Goal: Information Seeking & Learning: Learn about a topic

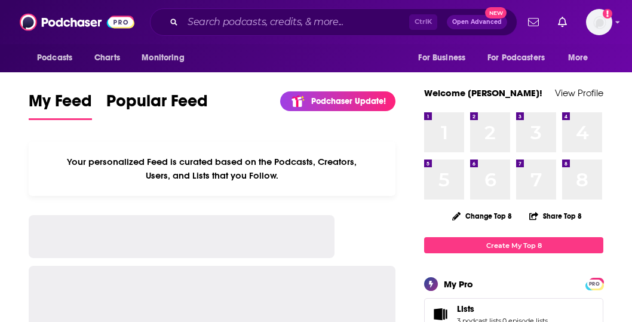
click at [214, 12] on div "Ctrl K Open Advanced New" at bounding box center [334, 21] width 368 height 27
click at [209, 23] on input "Search podcasts, credits, & more..." at bounding box center [296, 22] width 227 height 19
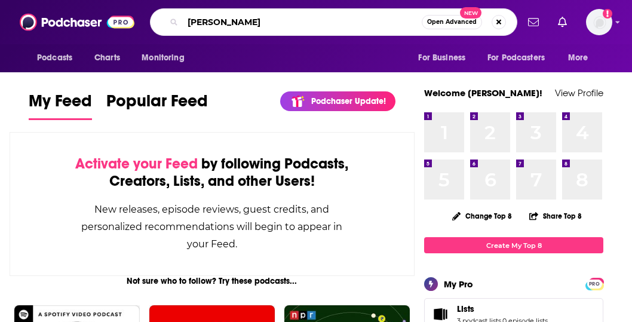
click at [367, 25] on input "[PERSON_NAME]" at bounding box center [302, 22] width 239 height 19
type input "[PERSON_NAME]"
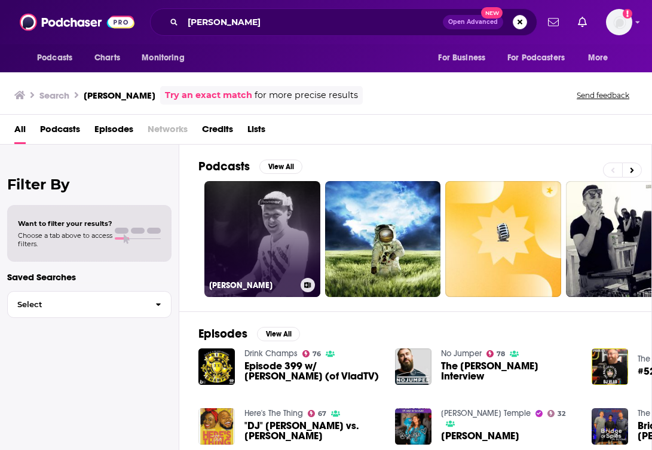
click at [273, 247] on link "[PERSON_NAME]" at bounding box center [262, 239] width 116 height 116
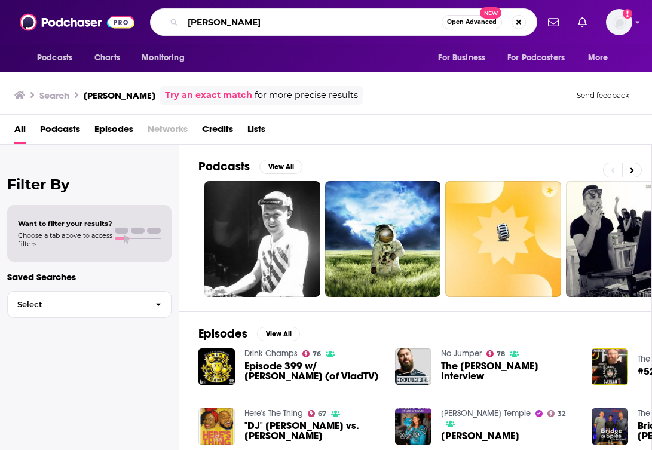
drag, startPoint x: 242, startPoint y: 30, endPoint x: 165, endPoint y: 23, distance: 77.4
click at [165, 23] on div "[PERSON_NAME] Open Advanced New" at bounding box center [343, 21] width 387 height 27
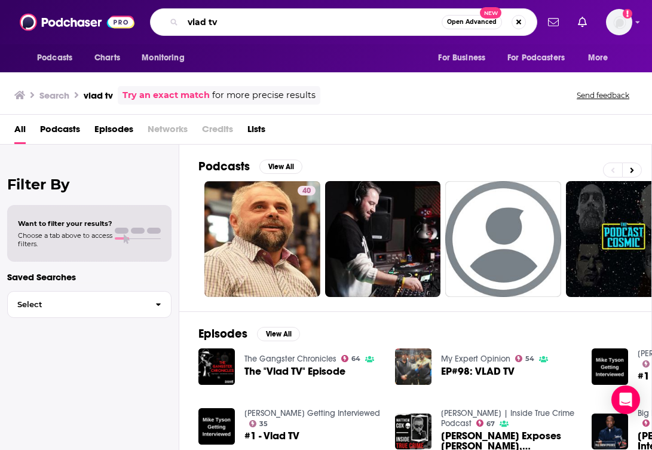
click at [204, 19] on input "vlad tv" at bounding box center [312, 22] width 259 height 19
type input "vladtv"
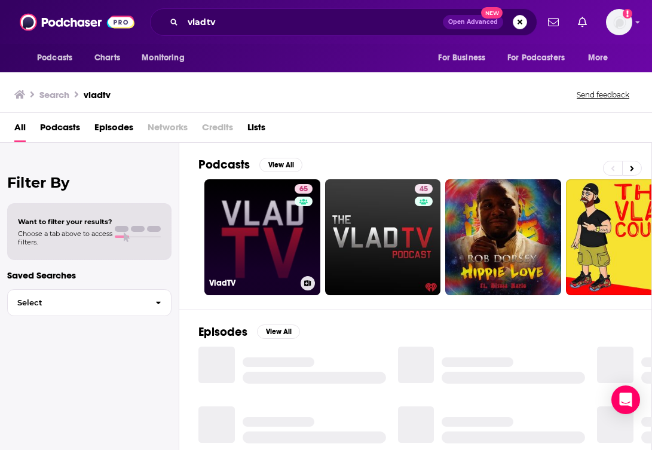
click at [259, 198] on link "65 VladTV" at bounding box center [262, 237] width 116 height 116
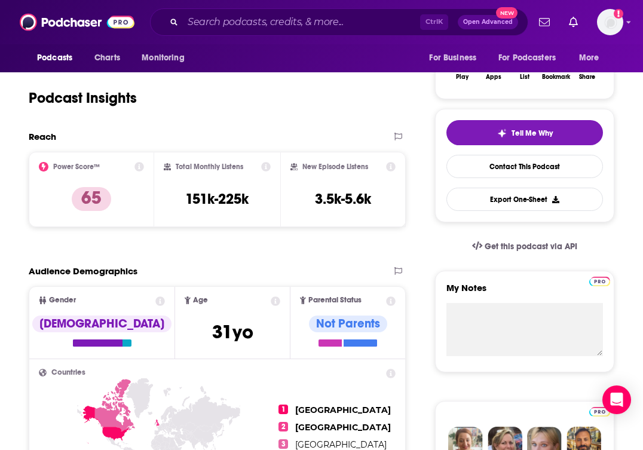
scroll to position [231, 0]
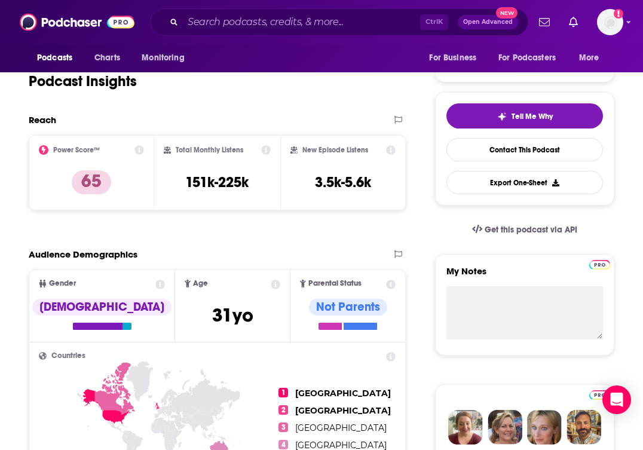
click at [137, 151] on icon at bounding box center [140, 150] width 10 height 10
click at [140, 149] on icon at bounding box center [140, 150] width 10 height 10
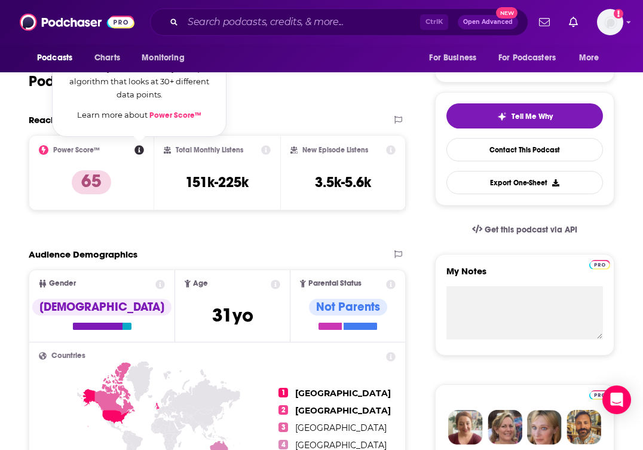
click at [187, 117] on link "Power Score™" at bounding box center [175, 116] width 52 height 10
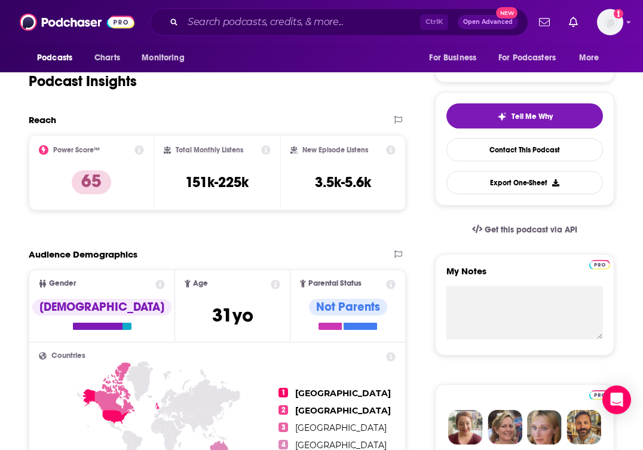
click at [269, 145] on div "Total Monthly Listens 151k-225k" at bounding box center [217, 172] width 126 height 75
click at [269, 156] on div "Total Monthly Listens 151k-225k" at bounding box center [217, 172] width 106 height 55
click at [262, 151] on icon at bounding box center [266, 150] width 10 height 10
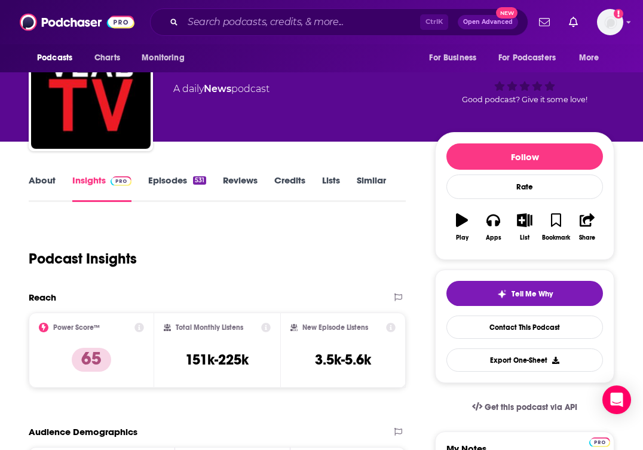
scroll to position [0, 0]
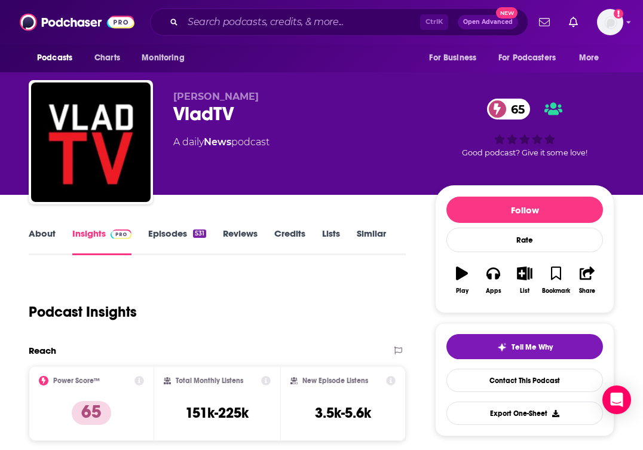
click at [175, 234] on link "Episodes 531" at bounding box center [177, 241] width 58 height 27
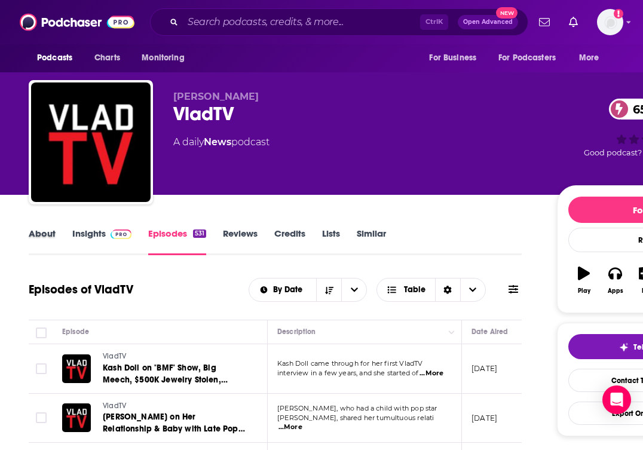
click at [60, 230] on div "About" at bounding box center [51, 241] width 44 height 27
drag, startPoint x: 3, startPoint y: 228, endPoint x: 10, endPoint y: 228, distance: 7.2
click at [46, 234] on link "About" at bounding box center [42, 241] width 27 height 27
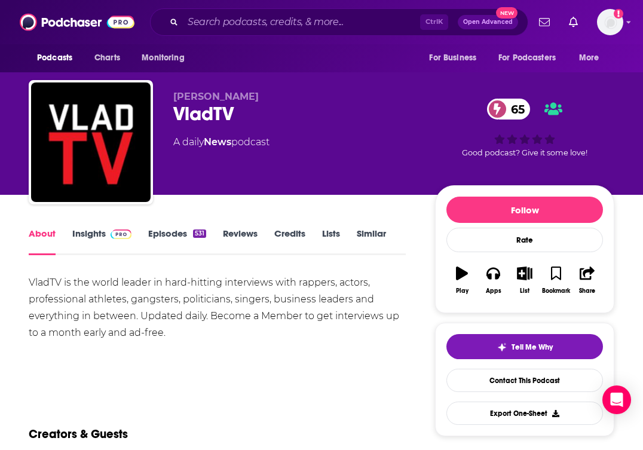
click at [632, 179] on div "[PERSON_NAME] 65 A daily News podcast 65 Good podcast? Give it some love!" at bounding box center [321, 97] width 643 height 195
click at [96, 227] on div "About Insights Episodes 531 Reviews Credits Lists Similar" at bounding box center [217, 240] width 377 height 29
click at [101, 231] on link "Insights" at bounding box center [101, 241] width 59 height 27
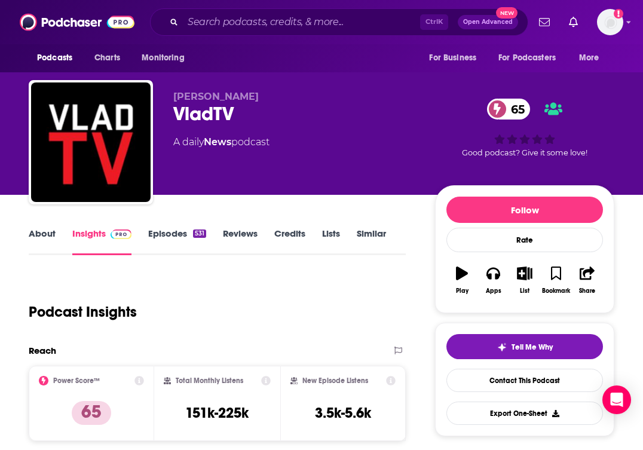
click at [151, 233] on link "Episodes 531" at bounding box center [177, 241] width 58 height 27
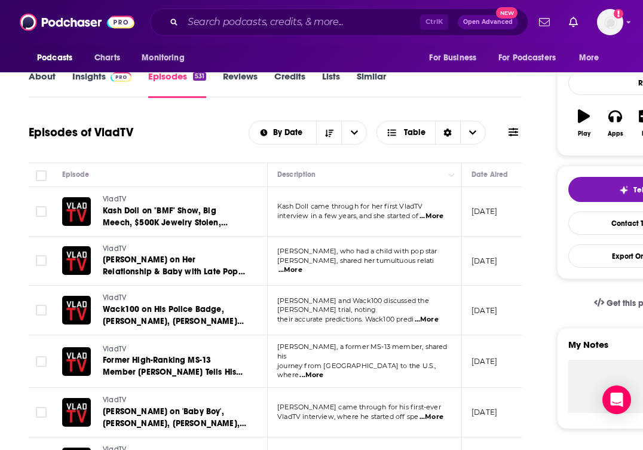
scroll to position [161, 0]
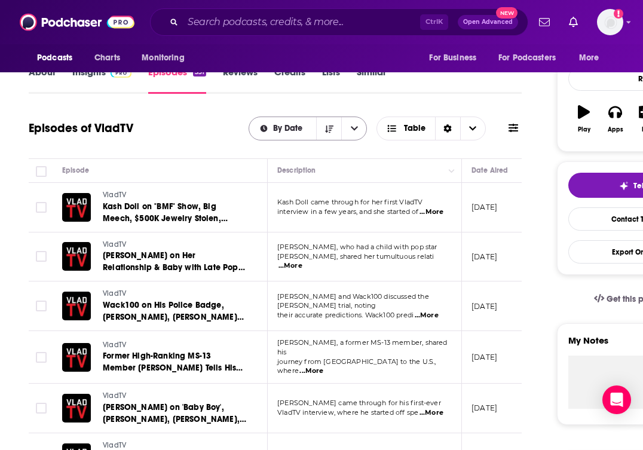
click at [304, 124] on span "By Date" at bounding box center [289, 128] width 33 height 8
click at [357, 132] on icon "close menu" at bounding box center [354, 128] width 7 height 8
click at [268, 124] on span "By Date" at bounding box center [283, 128] width 68 height 8
click at [299, 172] on span "By Rating" at bounding box center [315, 170] width 85 height 7
click at [277, 127] on span "By Rating" at bounding box center [286, 128] width 41 height 8
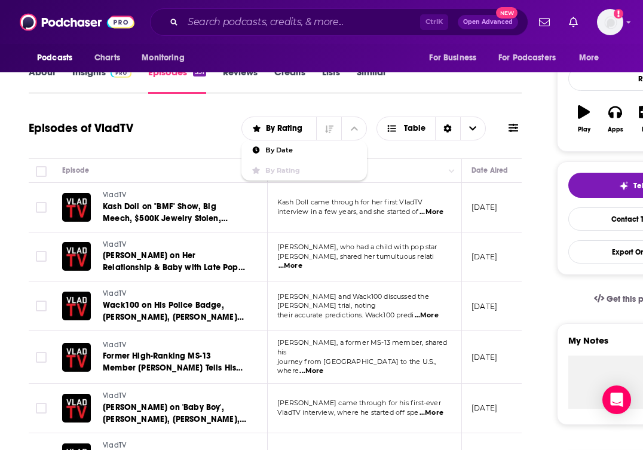
drag, startPoint x: 521, startPoint y: 168, endPoint x: 512, endPoint y: 197, distance: 30.2
drag, startPoint x: 499, startPoint y: 219, endPoint x: 450, endPoint y: 211, distance: 49.0
click at [450, 211] on tr "VladTV Kash Doll on "BMF" Show, Big Meech, $500K Jewelry Stolen, Plastic Surger…" at bounding box center [445, 208] width 832 height 50
click at [506, 173] on button "Move" at bounding box center [499, 170] width 58 height 14
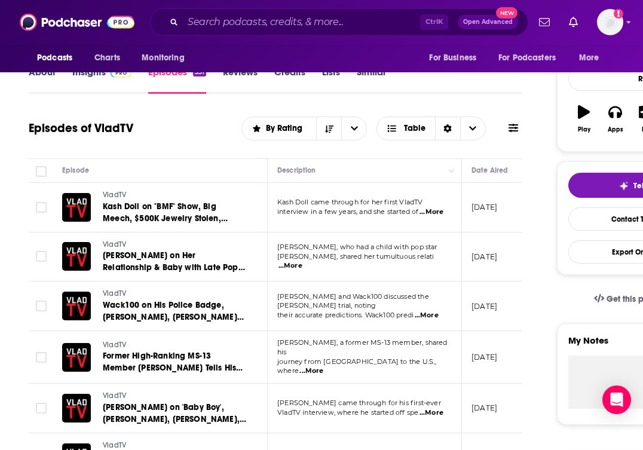
click at [511, 199] on td "[DATE]" at bounding box center [501, 208] width 78 height 50
drag, startPoint x: 506, startPoint y: 211, endPoint x: 487, endPoint y: 209, distance: 19.3
click at [488, 209] on p "[DATE]" at bounding box center [485, 207] width 26 height 10
click at [487, 209] on p "[DATE]" at bounding box center [485, 207] width 26 height 10
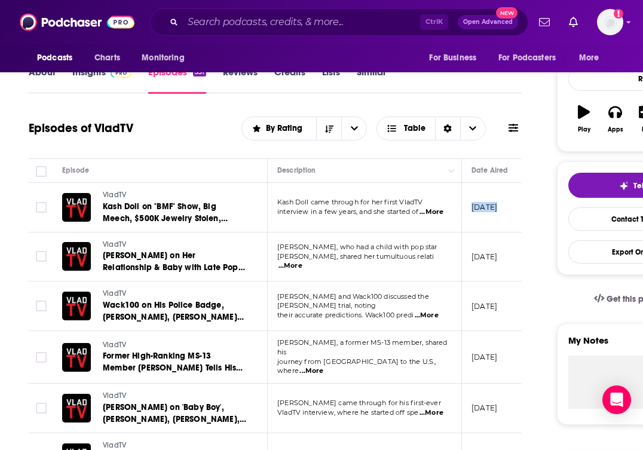
click at [487, 209] on p "[DATE]" at bounding box center [485, 207] width 26 height 10
click at [497, 252] on p "[DATE]" at bounding box center [485, 257] width 26 height 10
click at [302, 132] on span "By Rating" at bounding box center [286, 128] width 41 height 8
click at [302, 216] on span "interview in a few years, and she started of" at bounding box center [348, 211] width 142 height 8
drag, startPoint x: 319, startPoint y: 202, endPoint x: 337, endPoint y: 206, distance: 18.3
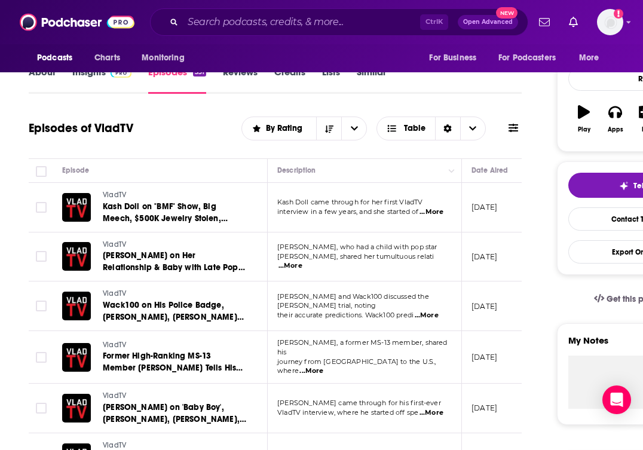
click at [337, 206] on span "Kash Doll came through for her first VladTV" at bounding box center [349, 202] width 145 height 8
click at [504, 198] on td "[DATE]" at bounding box center [501, 208] width 78 height 50
click at [434, 207] on p "Kash Doll came through for her first VladTV" at bounding box center [364, 203] width 174 height 10
click at [439, 213] on span "...More" at bounding box center [432, 212] width 24 height 10
click at [478, 255] on p "[DATE]" at bounding box center [485, 257] width 26 height 10
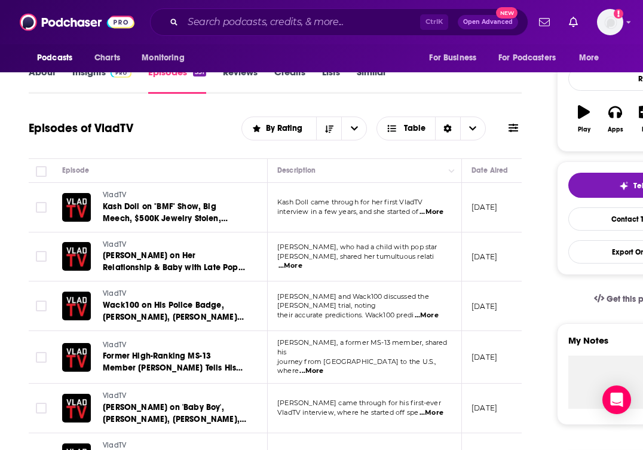
click at [302, 261] on span "...More" at bounding box center [291, 266] width 24 height 10
click at [501, 262] on td "[DATE]" at bounding box center [501, 258] width 78 height 50
click at [433, 313] on span "...More" at bounding box center [427, 316] width 24 height 10
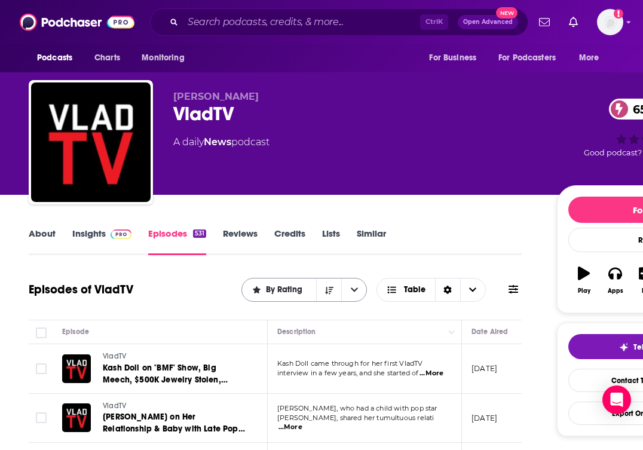
click at [282, 290] on span "By Rating" at bounding box center [286, 290] width 41 height 8
drag, startPoint x: 319, startPoint y: 304, endPoint x: 333, endPoint y: 301, distance: 14.1
click at [326, 302] on div "By Date" at bounding box center [305, 312] width 126 height 20
click at [328, 301] on div "By Rating" at bounding box center [305, 290] width 126 height 24
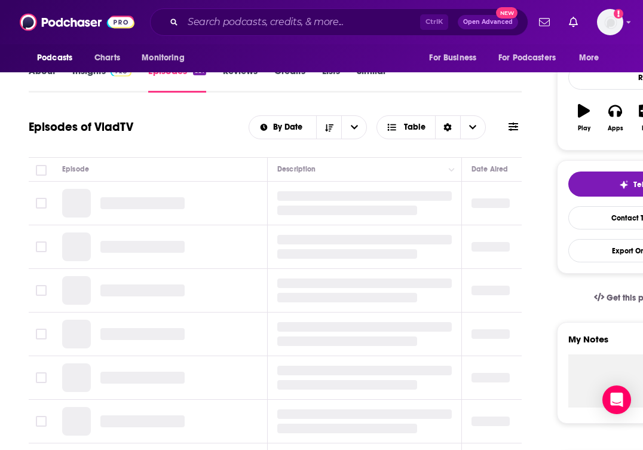
scroll to position [183, 0]
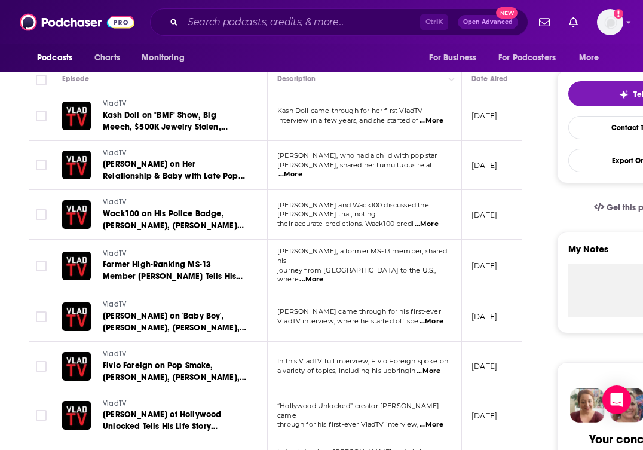
scroll to position [0, 0]
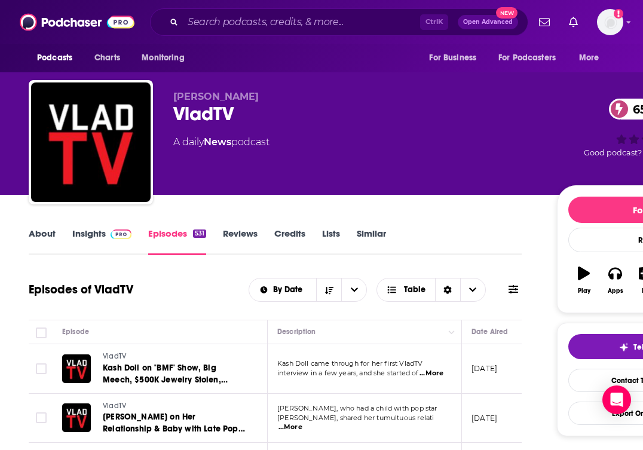
click at [38, 233] on link "About" at bounding box center [42, 241] width 27 height 27
